Goal: Information Seeking & Learning: Learn about a topic

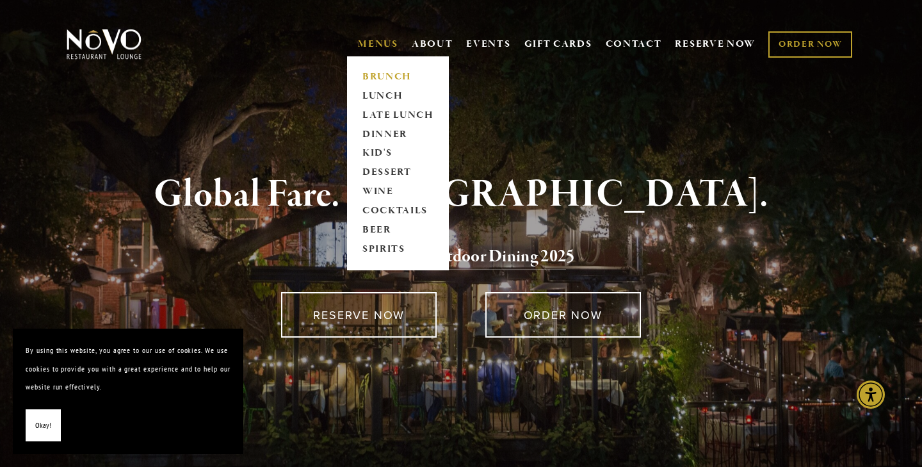
click at [383, 76] on link "BRUNCH" at bounding box center [398, 76] width 80 height 19
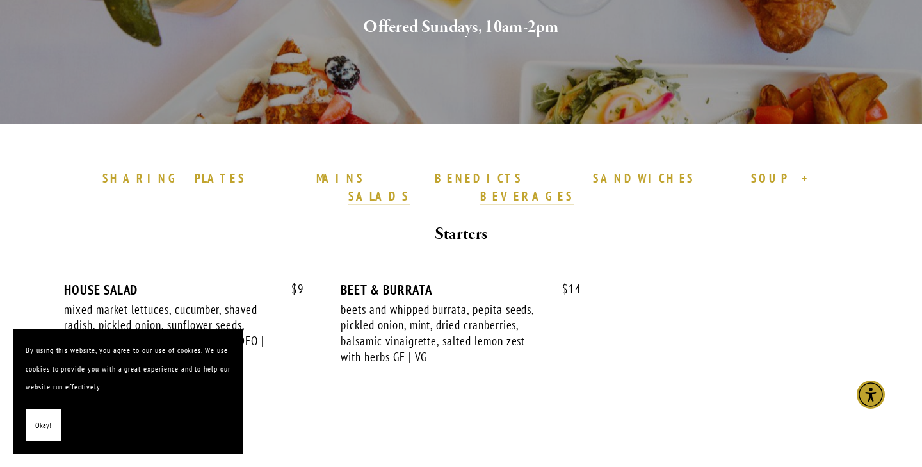
scroll to position [269, 0]
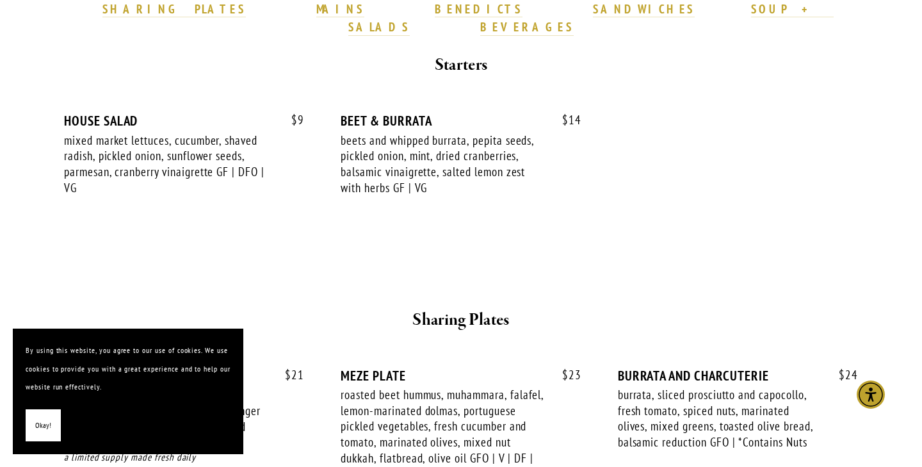
click at [435, 15] on strong "BENEDICTS" at bounding box center [479, 8] width 88 height 15
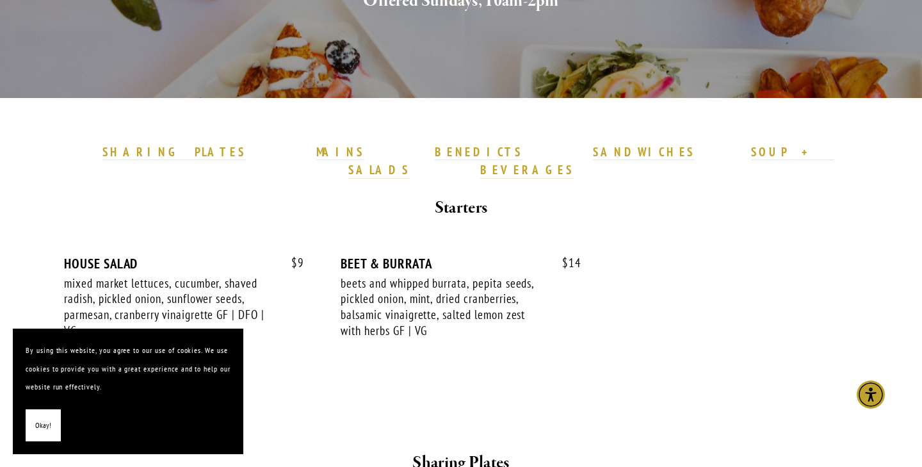
scroll to position [298, 0]
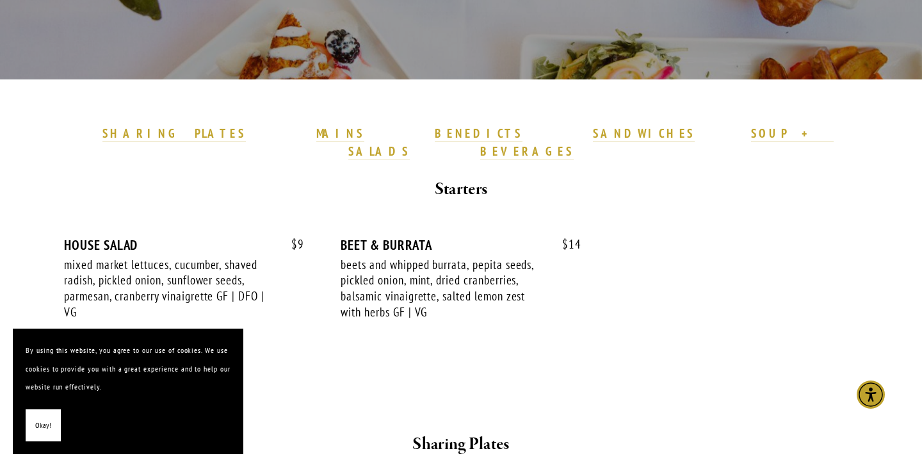
drag, startPoint x: 646, startPoint y: 134, endPoint x: 589, endPoint y: 145, distance: 57.9
click at [573, 143] on strong "BEVERAGES" at bounding box center [526, 150] width 93 height 15
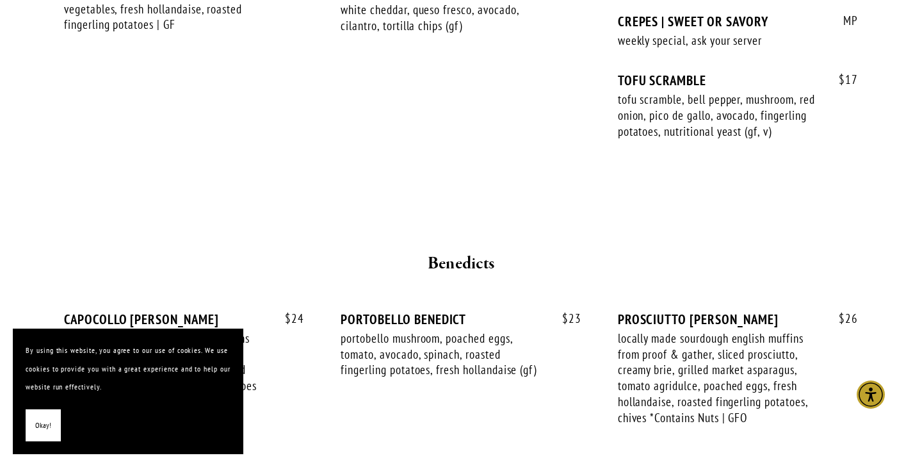
scroll to position [1373, 0]
